Goal: Transaction & Acquisition: Purchase product/service

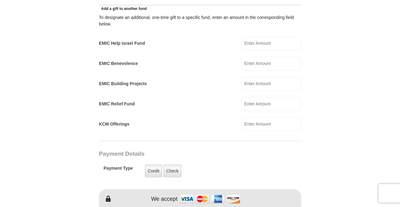
scroll to position [376, 0]
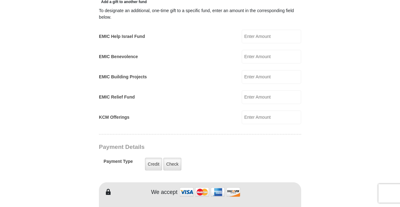
click at [250, 110] on input "KCM Offerings" at bounding box center [271, 117] width 59 height 14
type input "750.00"
click at [150, 159] on label "Credit" at bounding box center [153, 164] width 17 height 13
click at [0, 0] on input "Credit" at bounding box center [0, 0] width 0 height 0
click at [186, 186] on img at bounding box center [210, 191] width 62 height 13
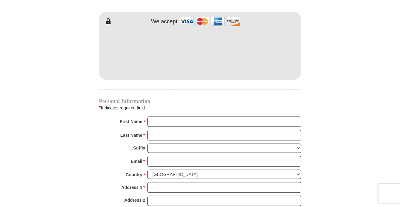
scroll to position [548, 0]
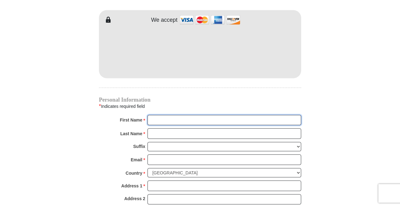
click at [161, 115] on input "First Name *" at bounding box center [225, 120] width 154 height 11
type input "[PERSON_NAME]"
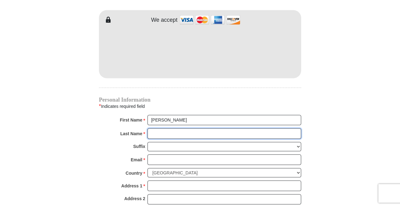
click at [161, 129] on input "Last Name *" at bounding box center [225, 134] width 154 height 11
type input "[PERSON_NAME]"
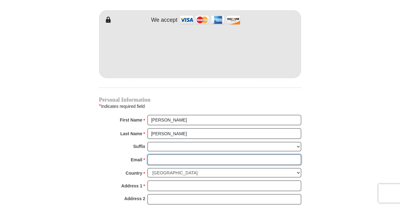
click at [158, 155] on input "Email *" at bounding box center [225, 160] width 154 height 11
type input "[PERSON_NAME][EMAIL_ADDRESS][PERSON_NAME][DOMAIN_NAME]"
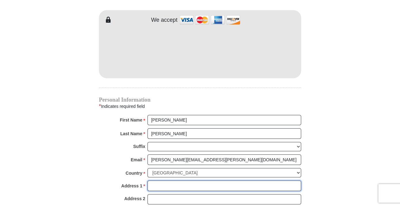
click at [160, 181] on input "Address 1 *" at bounding box center [225, 186] width 154 height 11
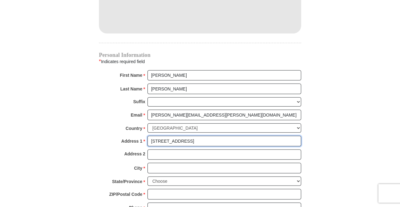
scroll to position [596, 0]
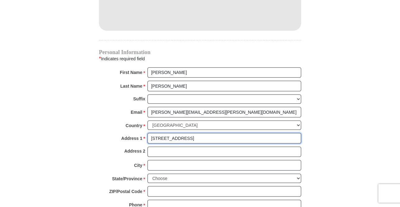
type input "[STREET_ADDRESS]"
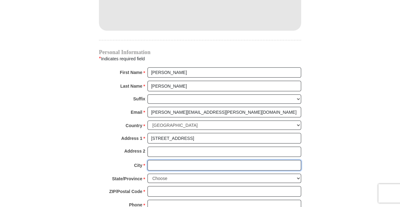
click at [157, 160] on input "City *" at bounding box center [225, 165] width 154 height 11
type input "[PERSON_NAME]"
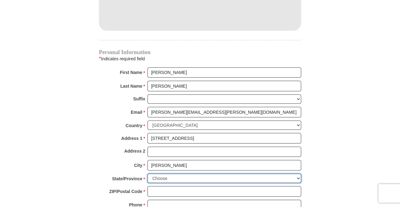
click at [298, 174] on select "Choose [US_STATE] [US_STATE] [US_STATE] [US_STATE] [US_STATE] Armed Forces Amer…" at bounding box center [225, 179] width 154 height 10
select select "[GEOGRAPHIC_DATA]"
click at [148, 174] on select "Choose [US_STATE] [US_STATE] [US_STATE] [US_STATE] [US_STATE] Armed Forces Amer…" at bounding box center [225, 179] width 154 height 10
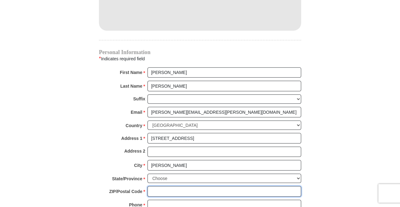
click at [156, 186] on input "ZIP/Postal Code *" at bounding box center [225, 191] width 154 height 11
type input "75072"
click at [166, 200] on input "Phone * *" at bounding box center [225, 205] width 154 height 11
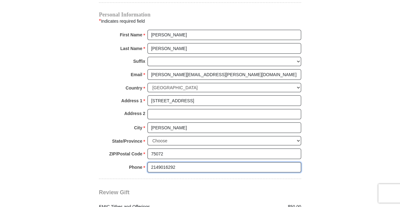
scroll to position [704, 0]
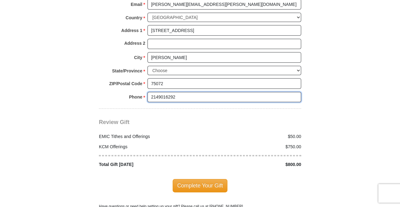
type input "2149016292"
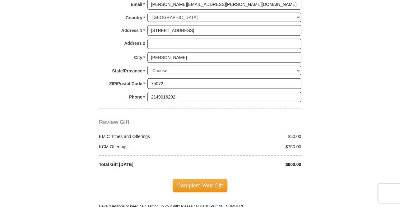
drag, startPoint x: 400, startPoint y: 0, endPoint x: 21, endPoint y: 23, distance: 378.8
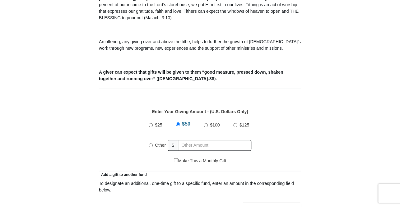
scroll to position [208, 0]
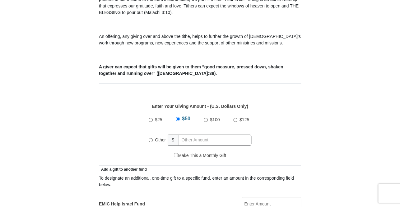
click at [151, 138] on input "Other" at bounding box center [151, 140] width 4 height 4
radio input "true"
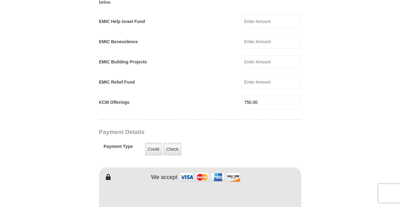
scroll to position [395, 0]
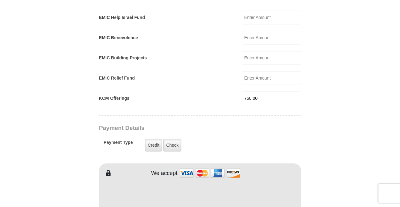
type input "750.00"
click at [260, 92] on input "750.00" at bounding box center [271, 99] width 59 height 14
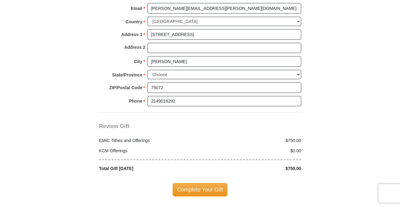
scroll to position [707, 0]
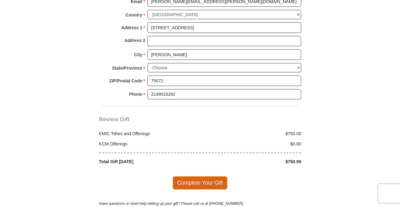
type input "0"
click at [191, 176] on span "Complete Your Gift" at bounding box center [200, 182] width 55 height 13
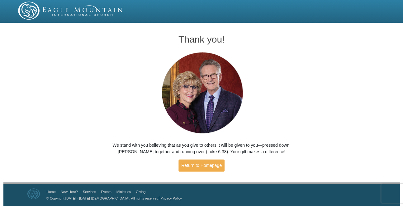
drag, startPoint x: 234, startPoint y: 41, endPoint x: 219, endPoint y: 41, distance: 15.3
click at [219, 41] on h1 "Thank you!" at bounding box center [201, 39] width 195 height 10
drag, startPoint x: 401, startPoint y: 15, endPoint x: 402, endPoint y: 42, distance: 27.4
click at [402, 42] on body "Thank you! We stand with you believing that as you give to others it will be gi…" at bounding box center [201, 103] width 403 height 206
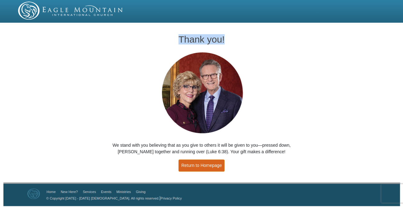
click at [206, 164] on link "Return to Homepage" at bounding box center [201, 166] width 46 height 12
